Goal: Find specific page/section: Find specific page/section

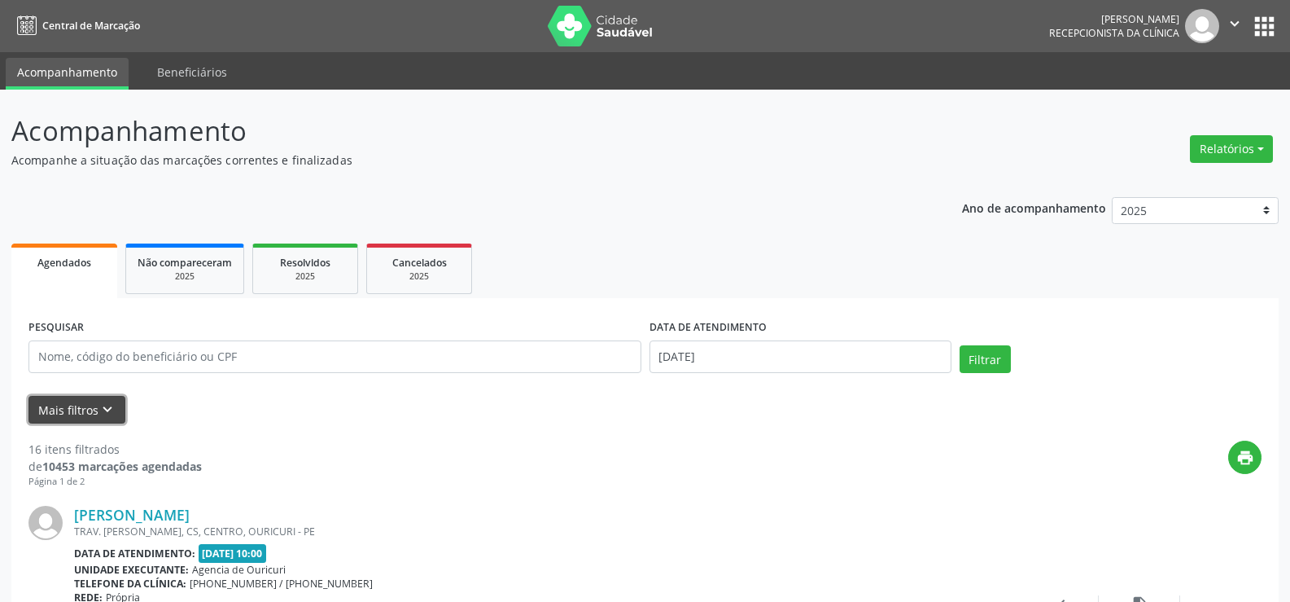
click at [81, 416] on button "Mais filtros keyboard_arrow_down" at bounding box center [76, 410] width 97 height 28
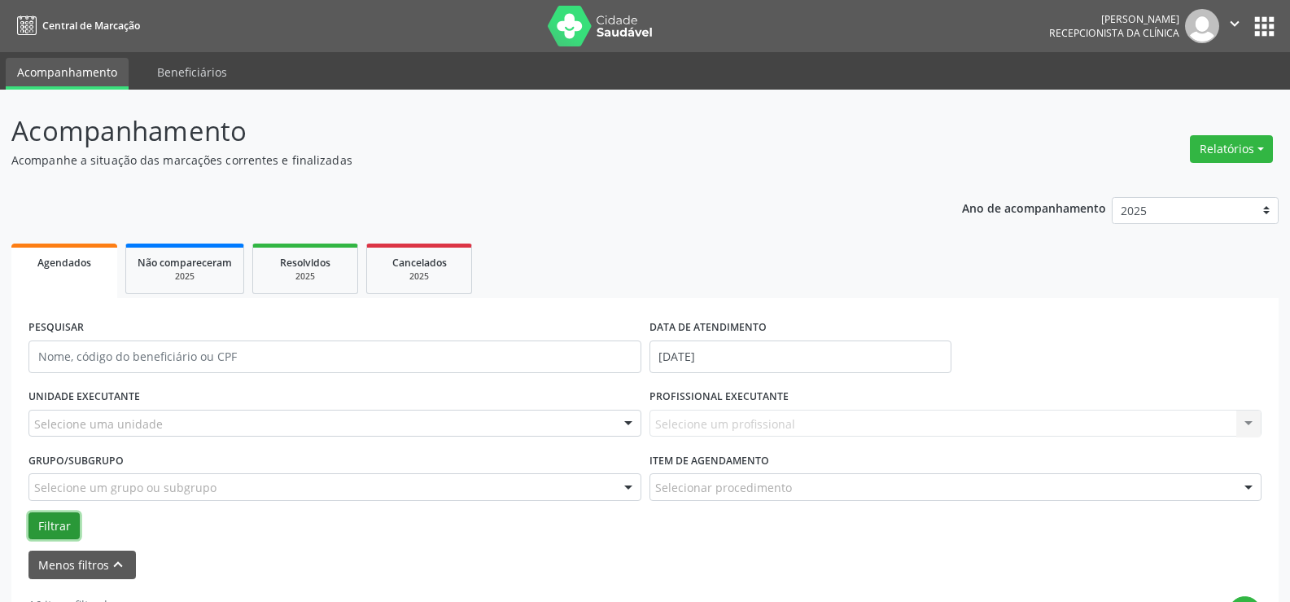
click at [59, 524] on button "Filtrar" at bounding box center [53, 526] width 51 height 28
click at [245, 366] on input "text" at bounding box center [334, 356] width 613 height 33
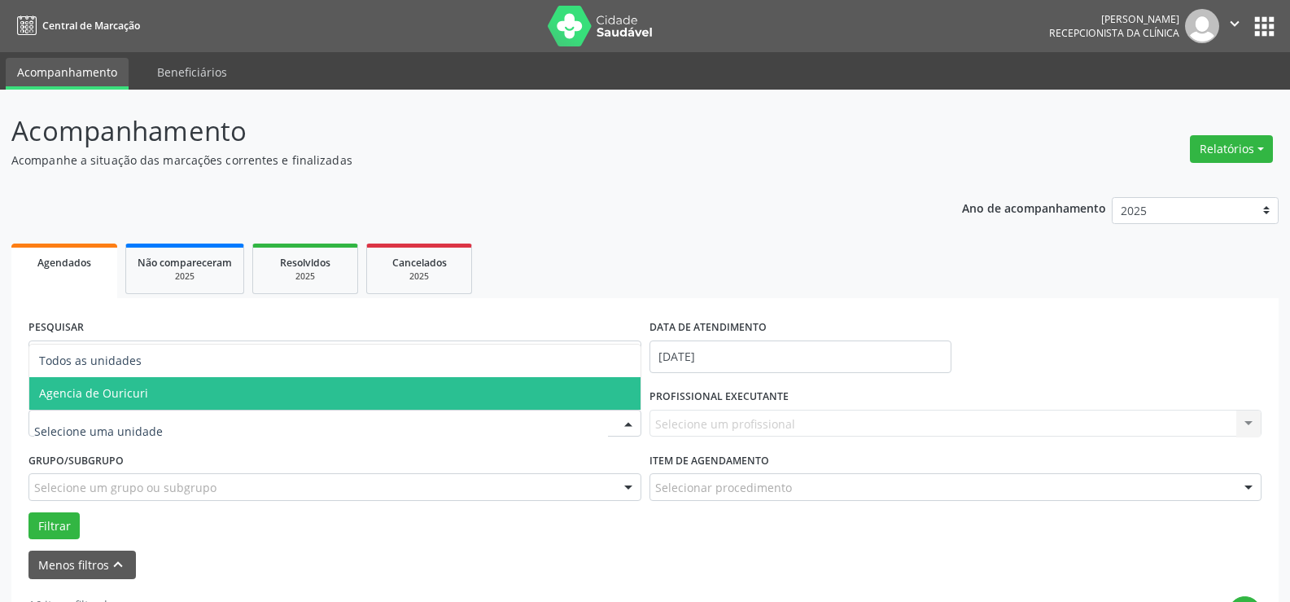
click at [93, 401] on span "Agencia de Ouricuri" at bounding box center [334, 393] width 611 height 33
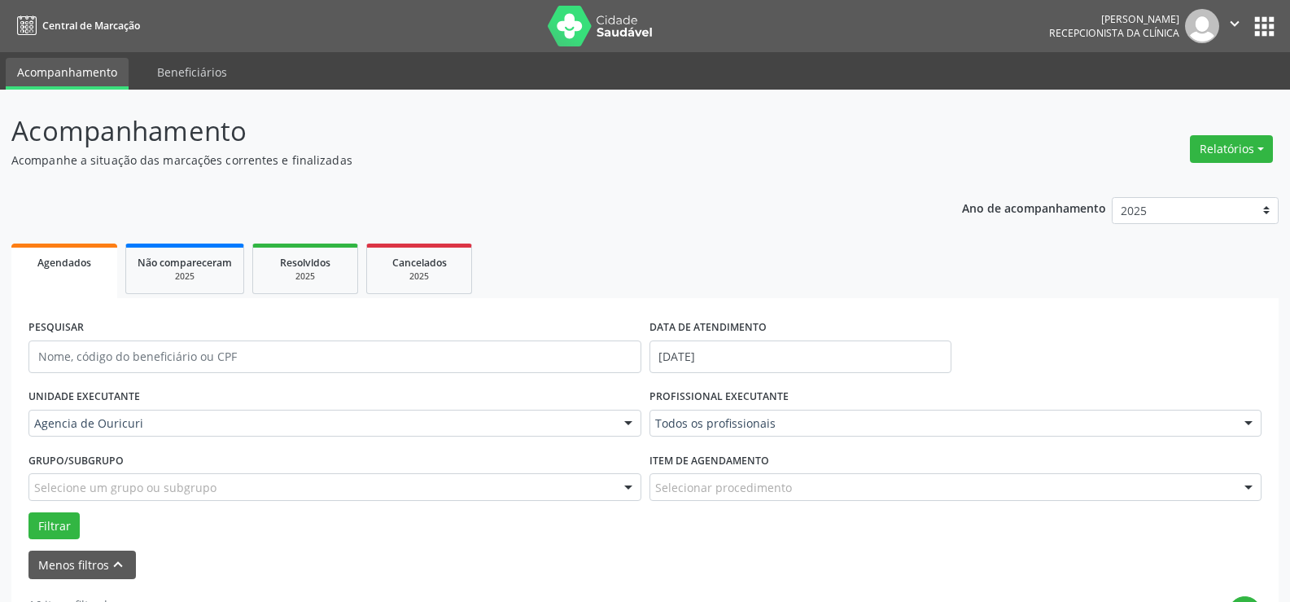
click at [881, 436] on div "Todos os profissionais" at bounding box center [956, 423] width 613 height 28
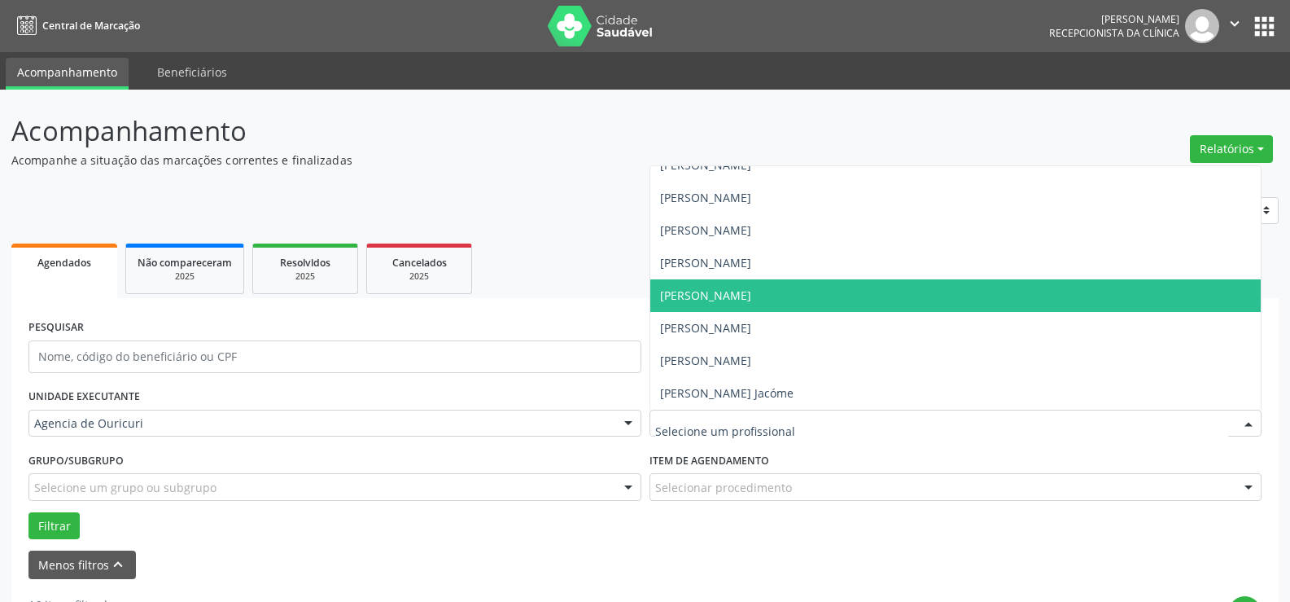
scroll to position [81, 0]
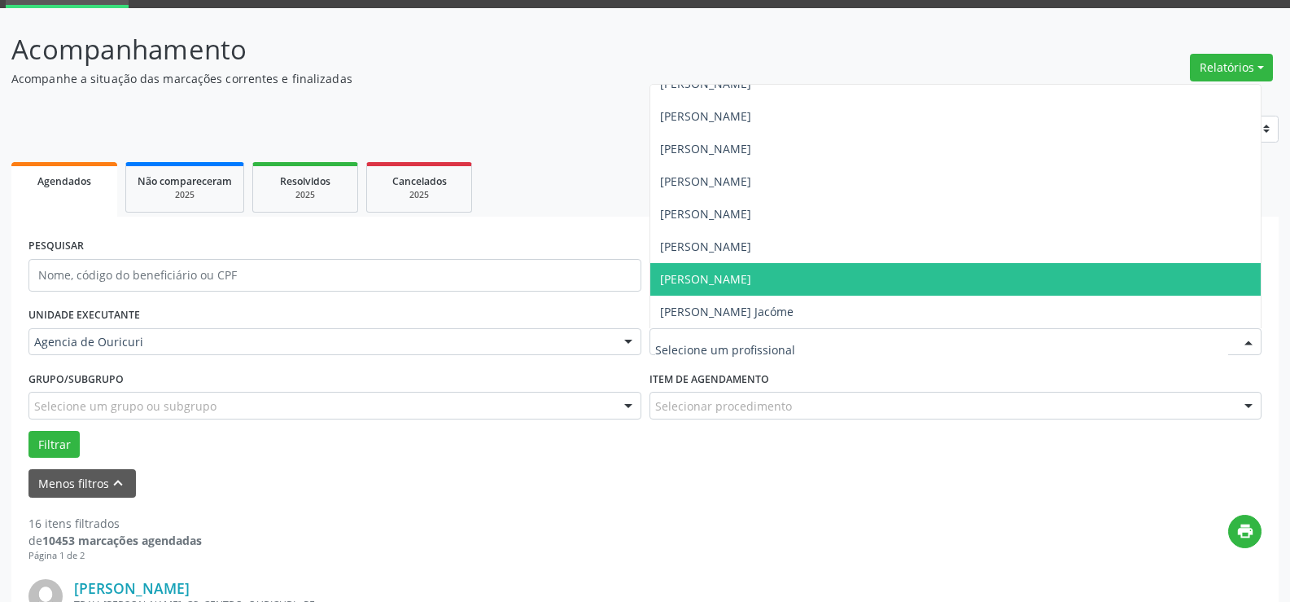
click at [774, 355] on input "text" at bounding box center [942, 350] width 574 height 33
click at [803, 282] on span "[PERSON_NAME]" at bounding box center [955, 279] width 611 height 33
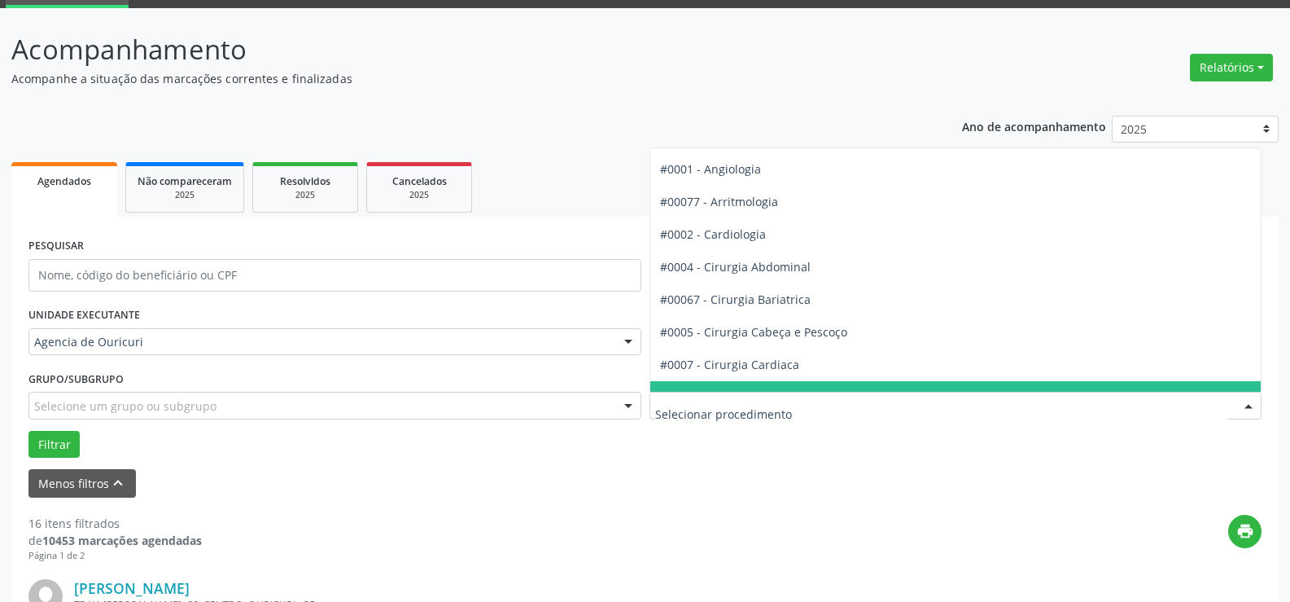
scroll to position [0, 0]
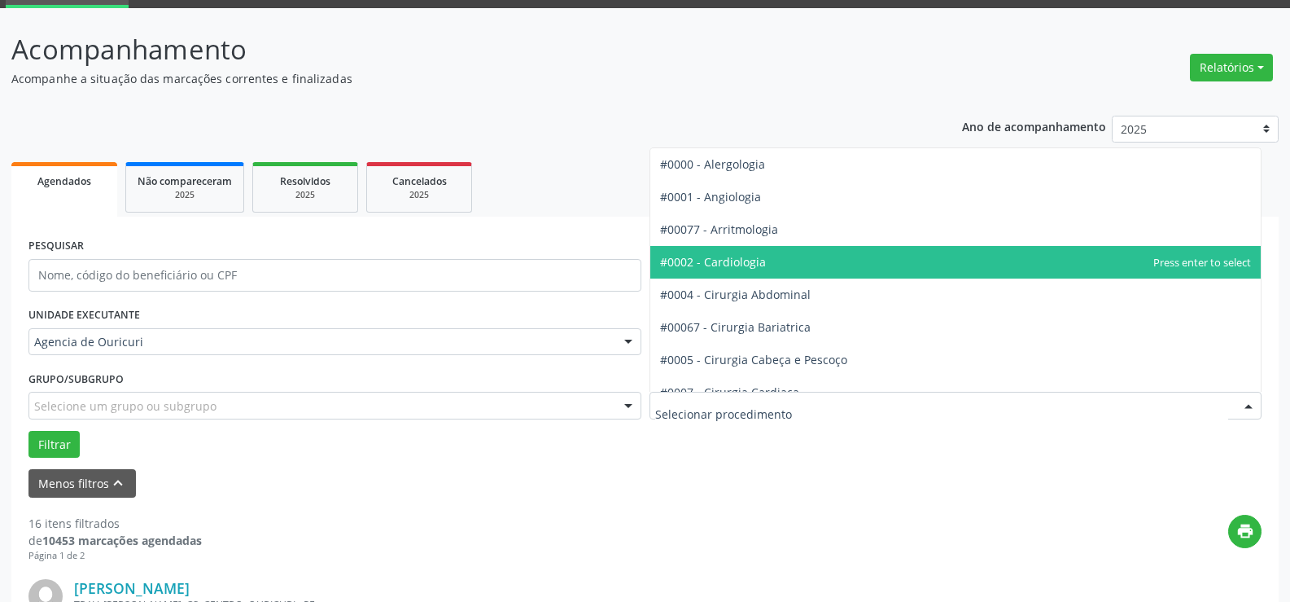
click at [760, 265] on span "#0002 - Cardiologia" at bounding box center [713, 261] width 106 height 15
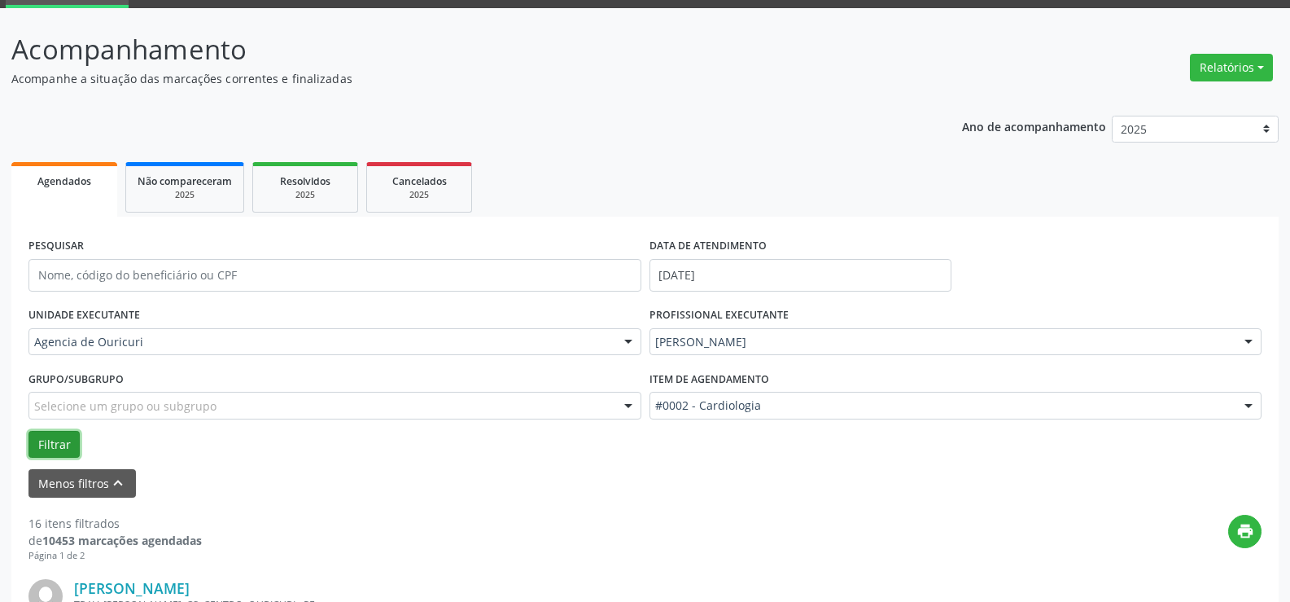
click at [46, 437] on button "Filtrar" at bounding box center [53, 445] width 51 height 28
